Goal: Transaction & Acquisition: Purchase product/service

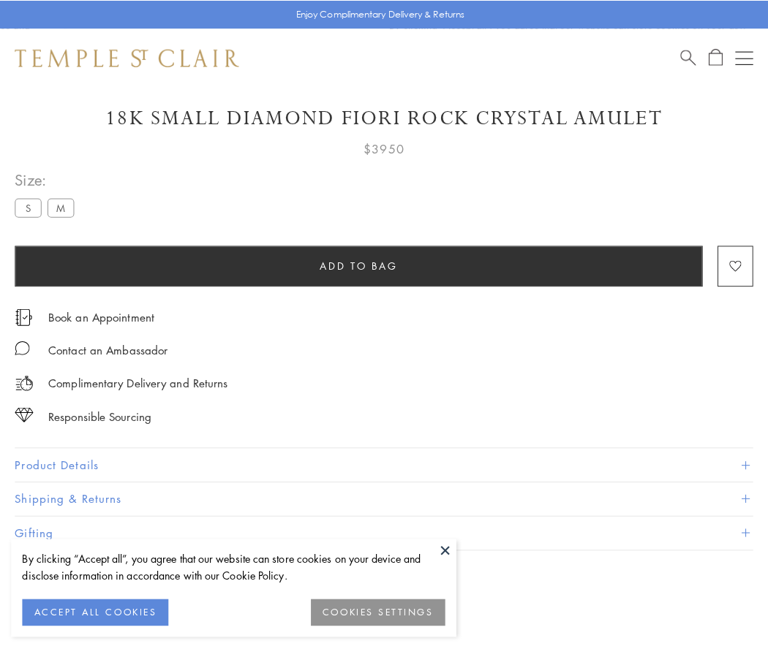
scroll to position [86, 0]
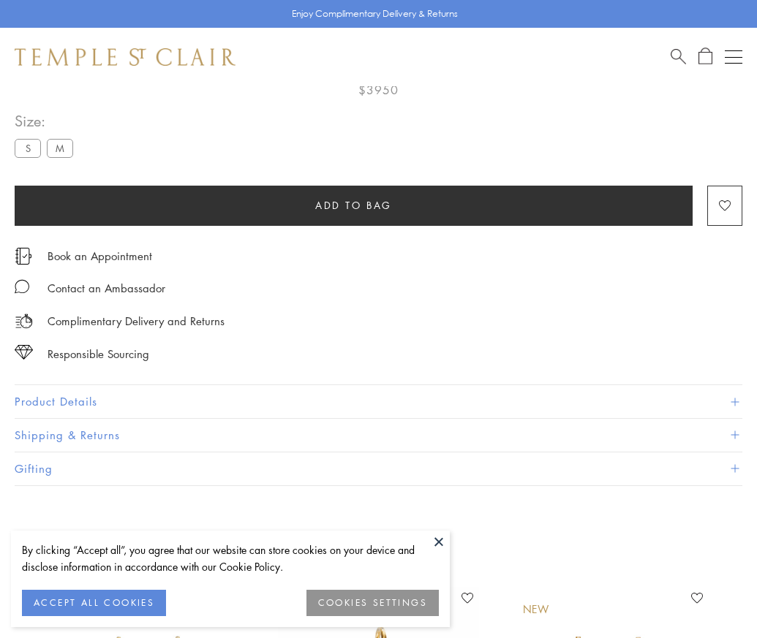
click at [353, 205] on span "Add to bag" at bounding box center [353, 205] width 77 height 16
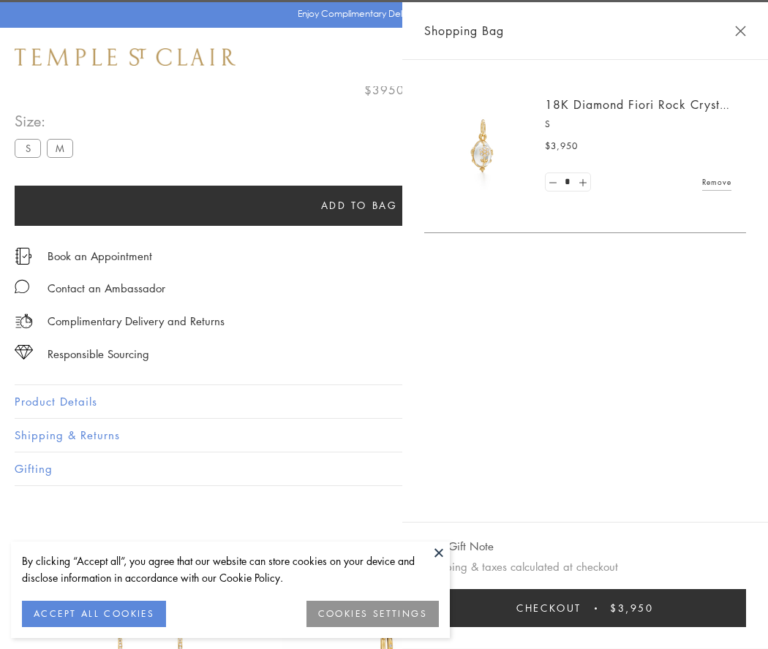
click at [581, 608] on span "Checkout" at bounding box center [548, 608] width 65 height 16
